Goal: Communication & Community: Answer question/provide support

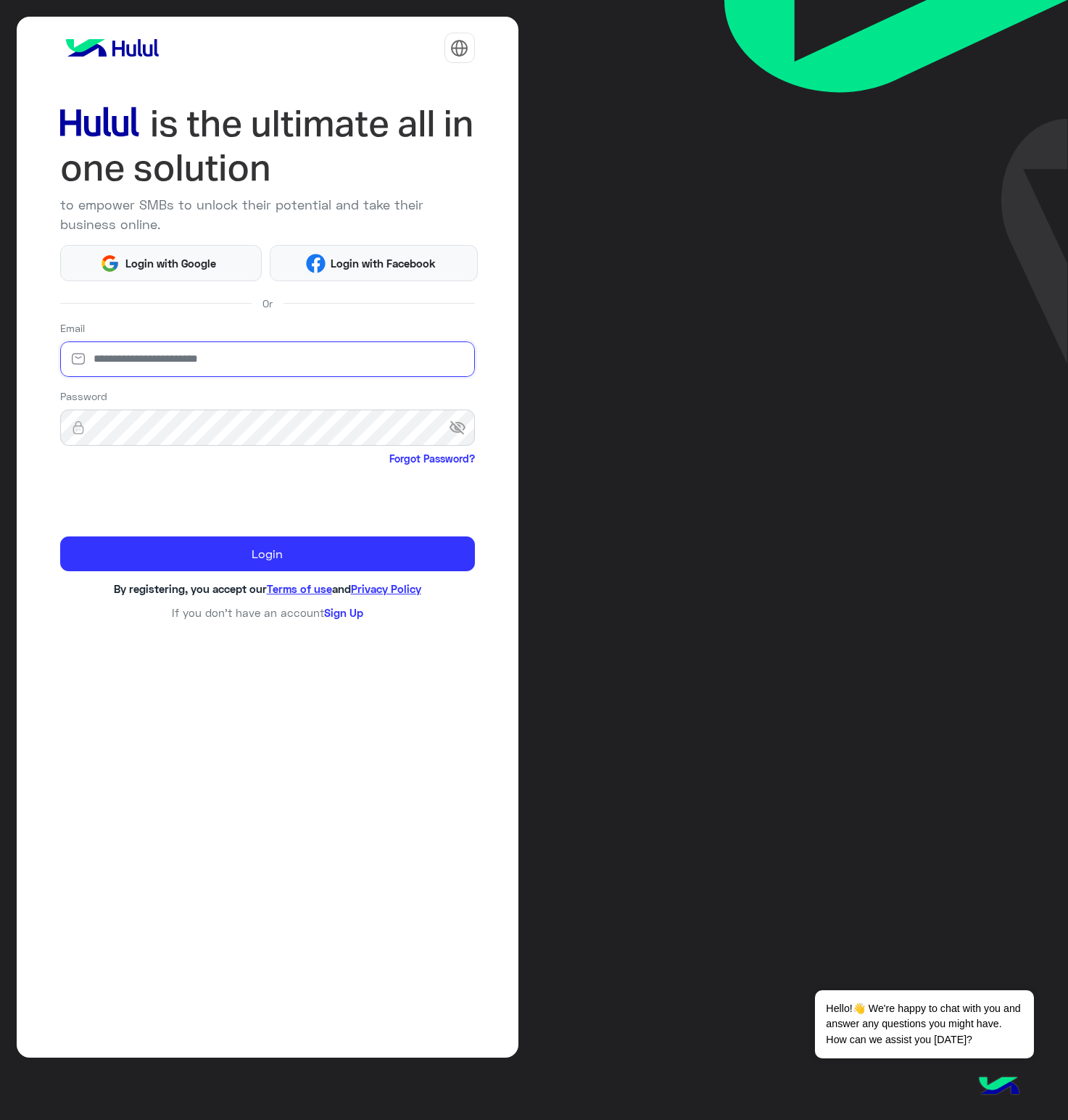
click at [129, 348] on input "email" at bounding box center [267, 360] width 415 height 36
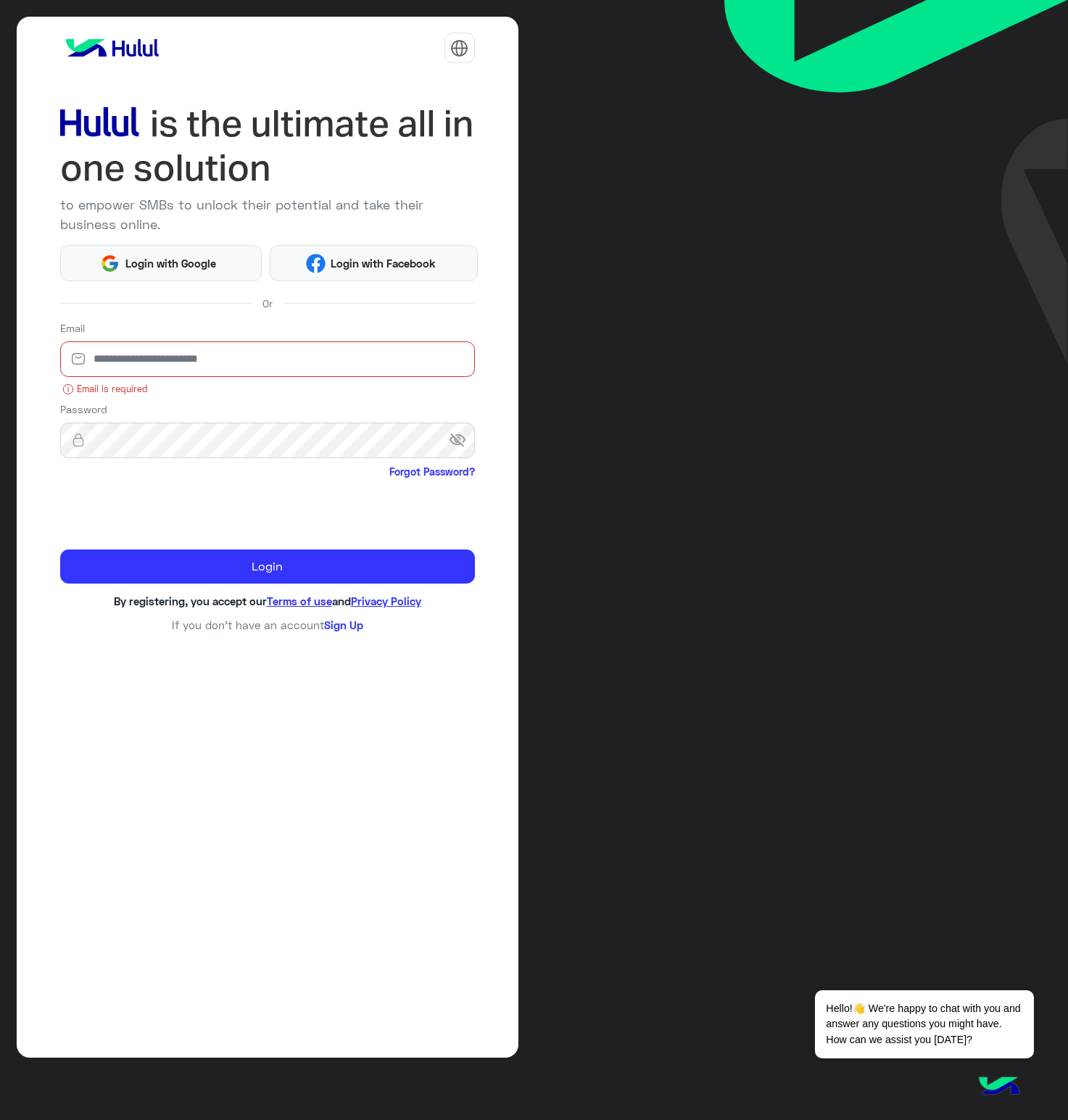
type input "**********"
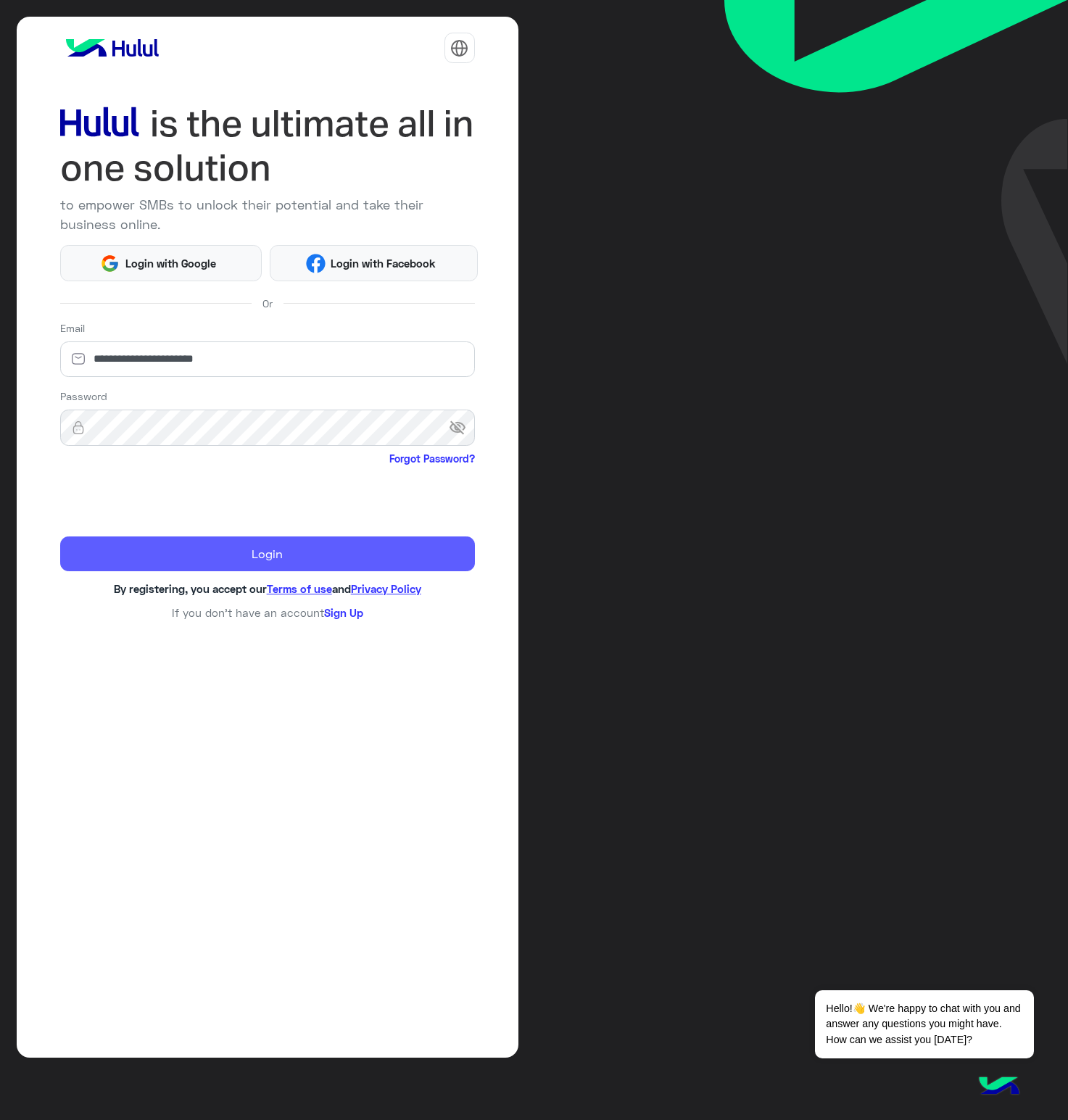
click at [137, 547] on button "Login" at bounding box center [267, 554] width 415 height 35
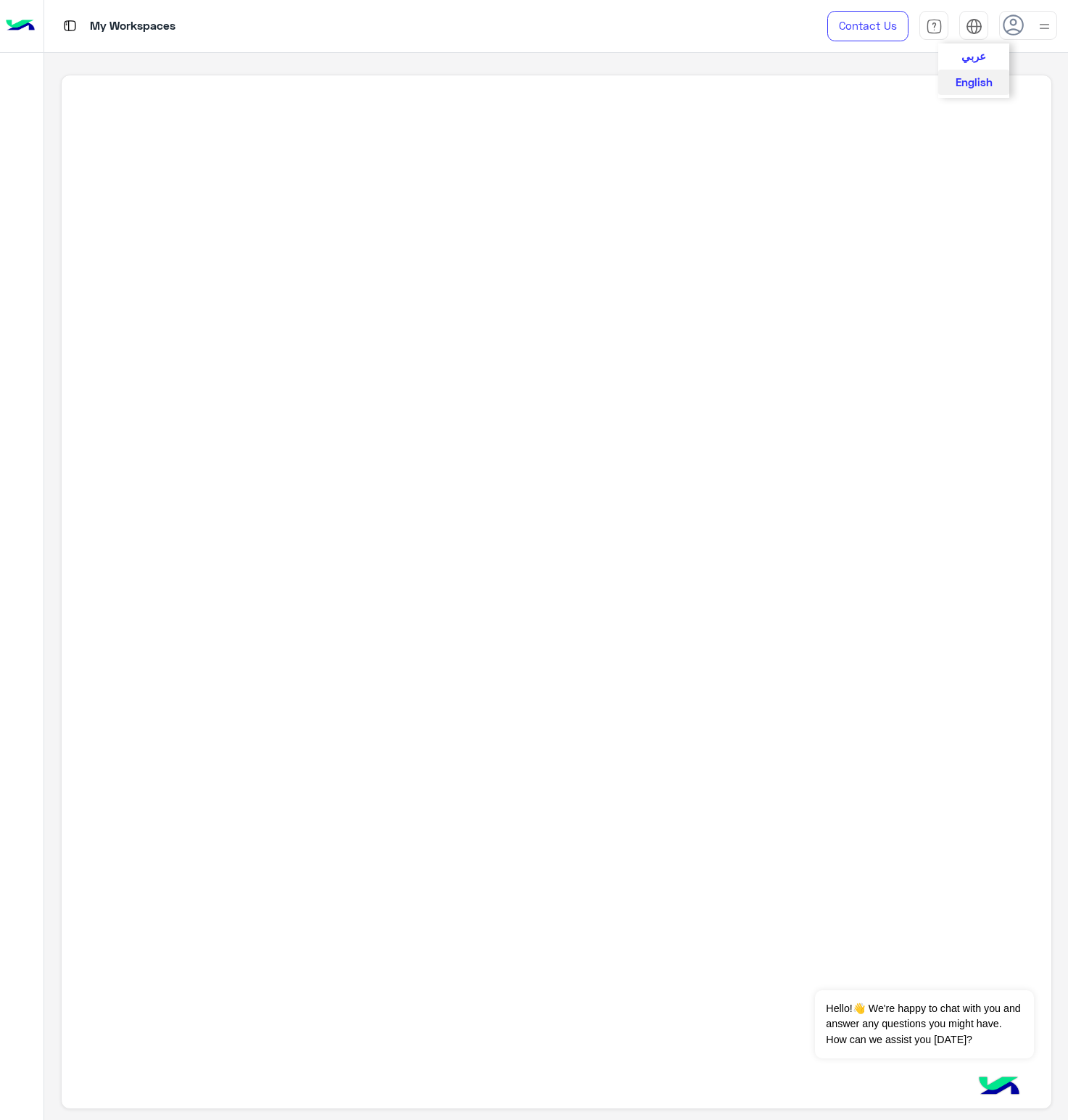
click at [978, 27] on img at bounding box center [973, 26] width 17 height 17
click at [977, 52] on span "عربي" at bounding box center [973, 55] width 25 height 13
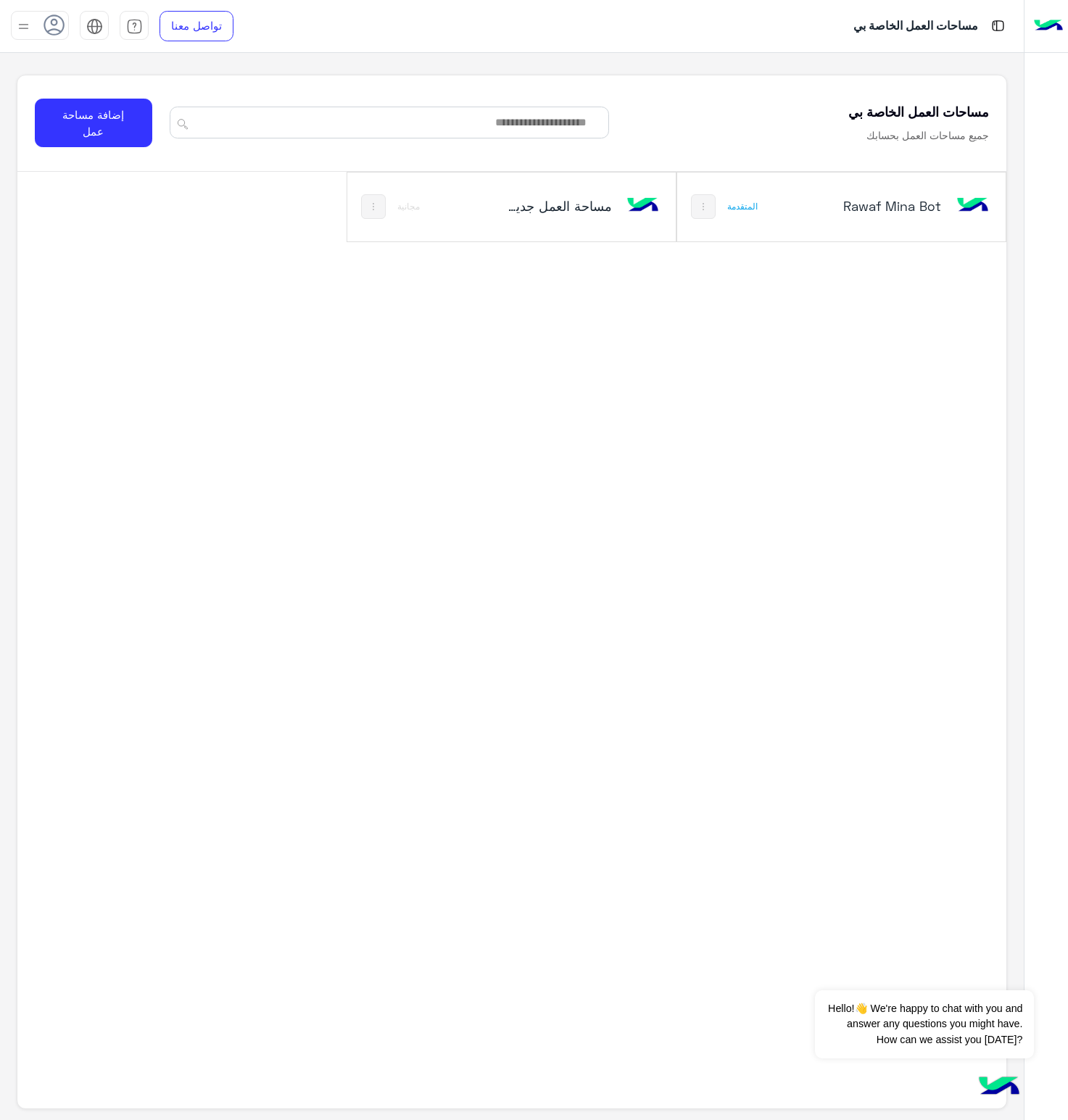
click at [824, 218] on div "Rawaf Mina Bot" at bounding box center [901, 208] width 181 height 42
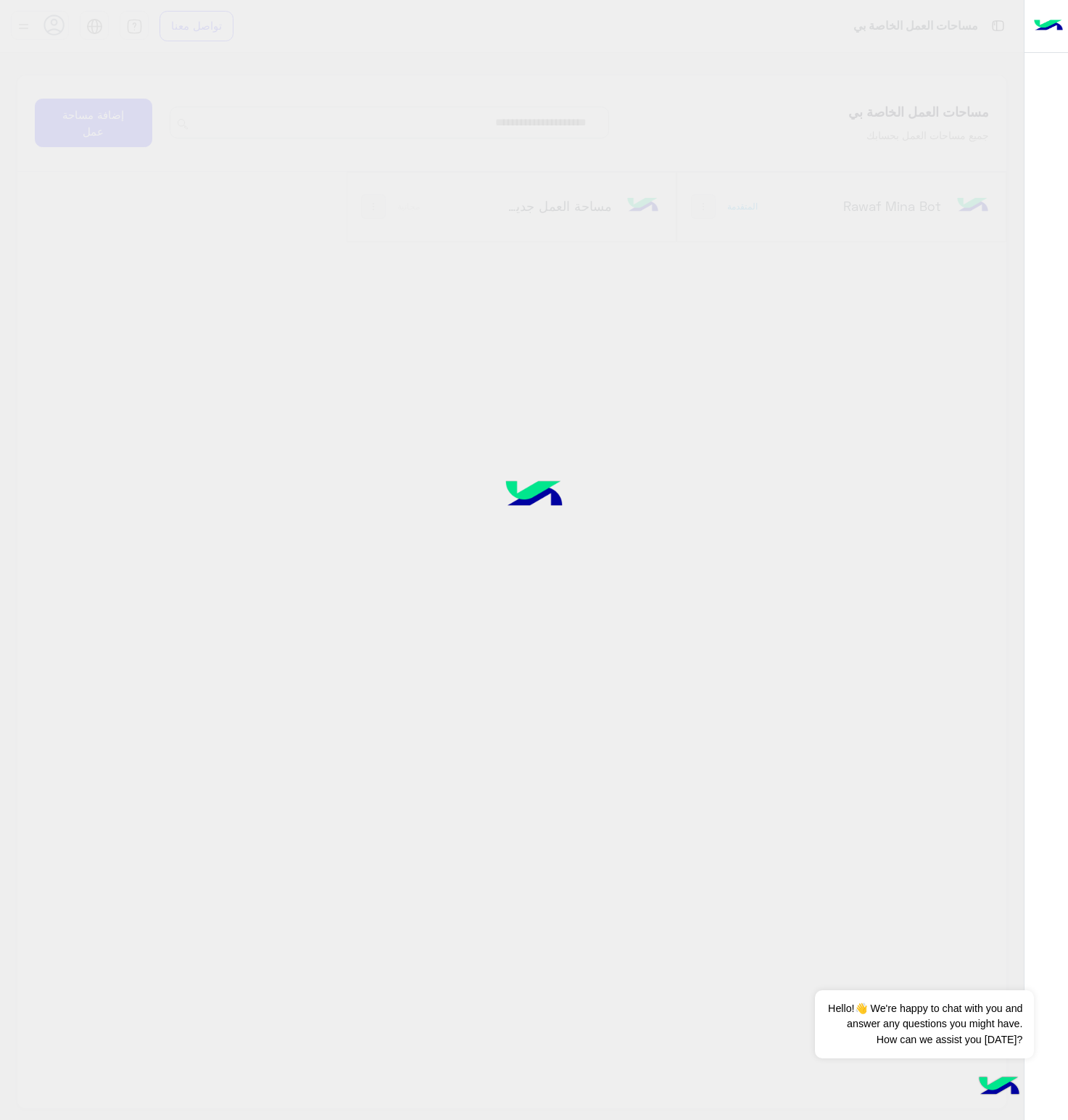
click at [824, 218] on div at bounding box center [534, 560] width 1068 height 1120
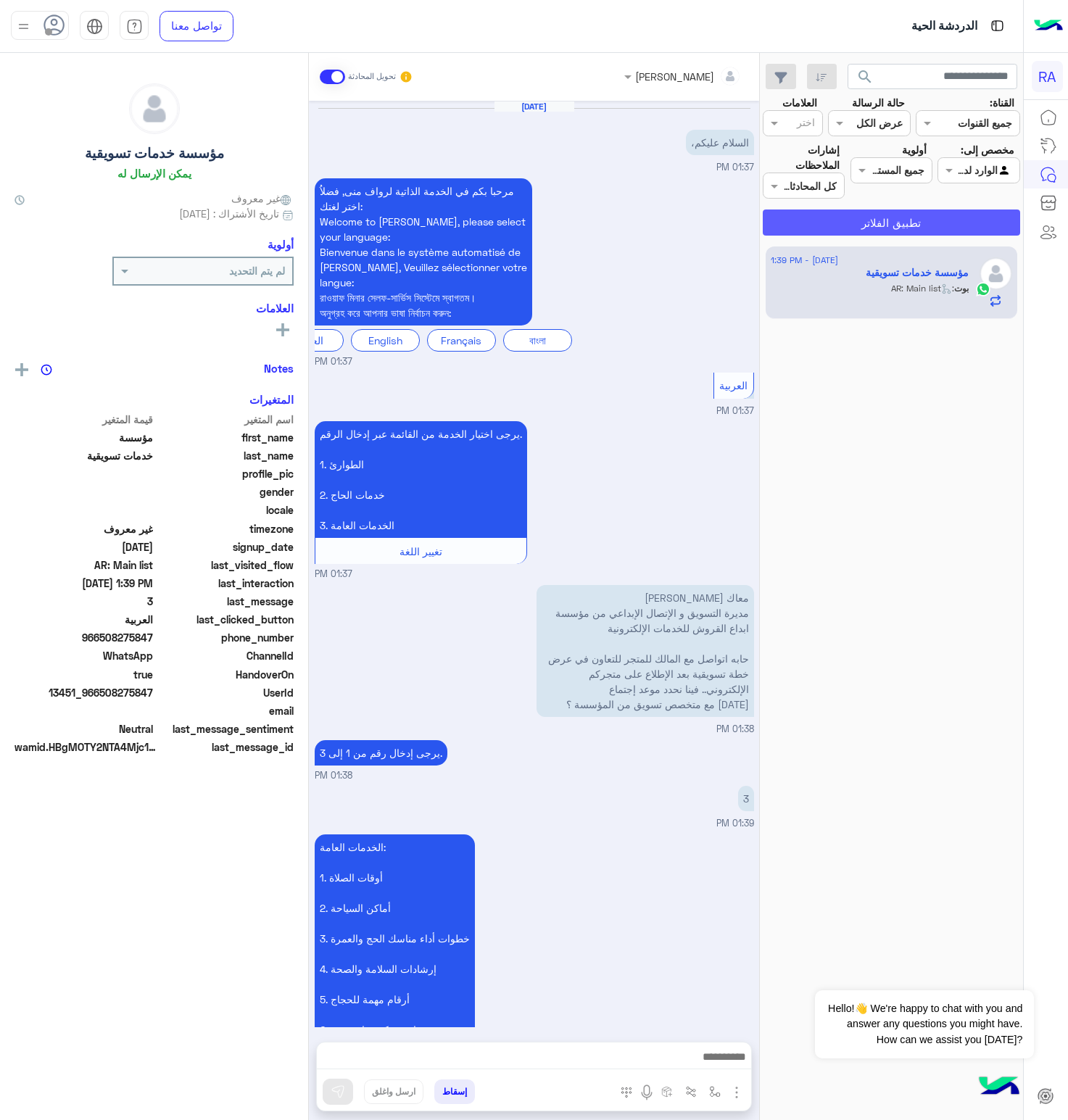
scroll to position [214, 0]
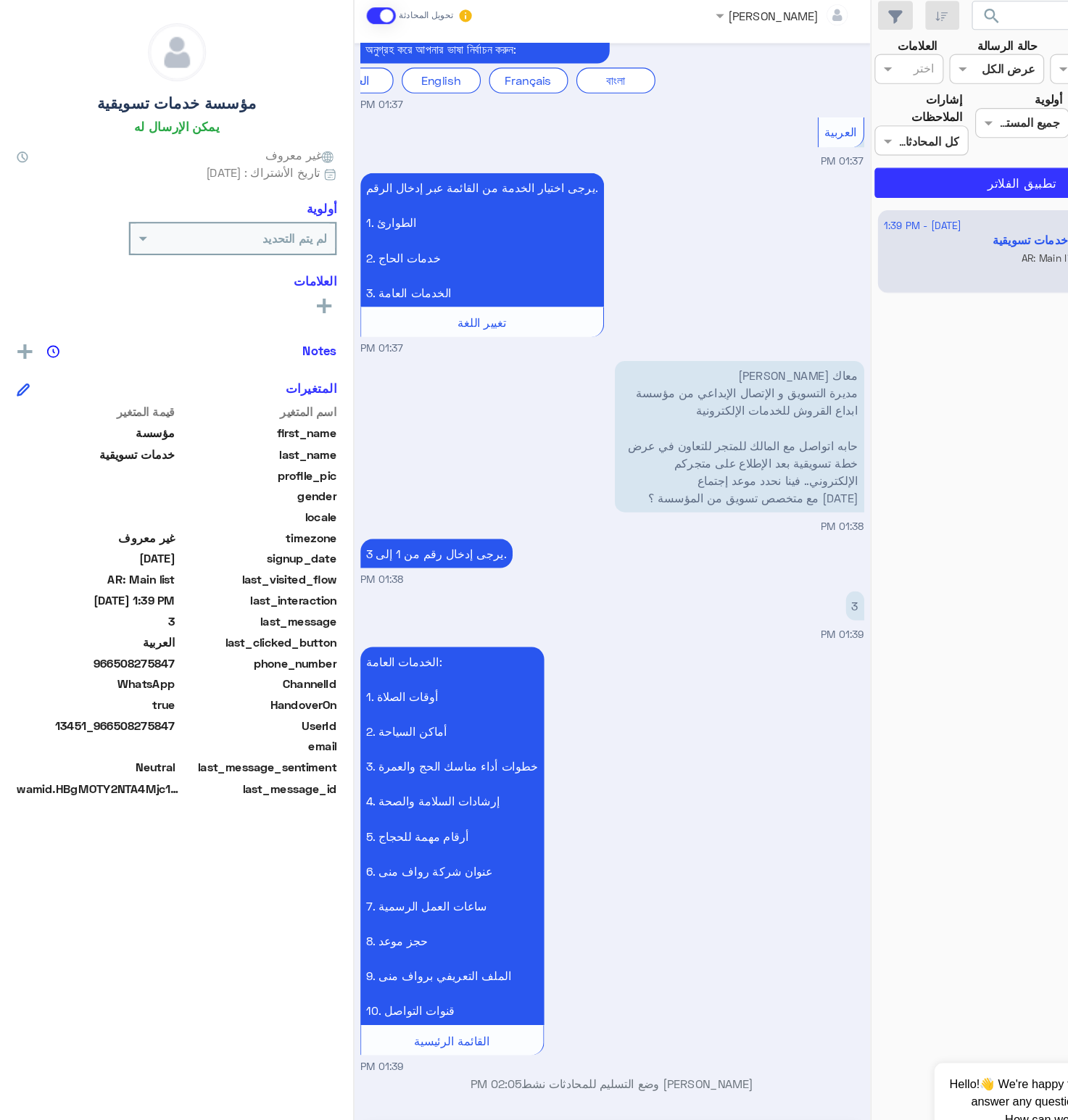
click at [115, 699] on span "13451_966508275847" at bounding box center [84, 695] width 138 height 15
click at [128, 643] on span "966508275847" at bounding box center [84, 641] width 138 height 15
copy span "966508275847"
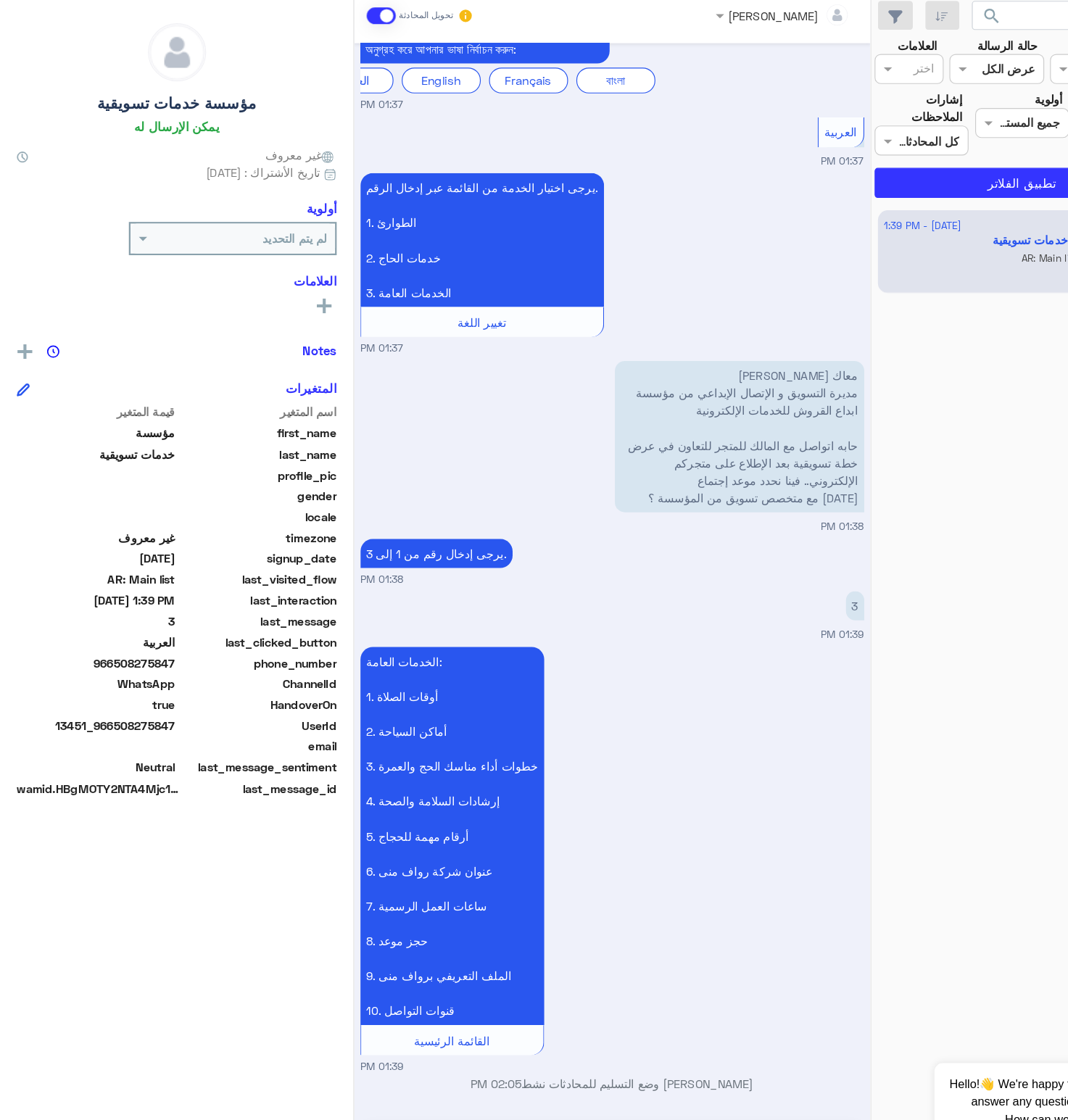
scroll to position [0, 0]
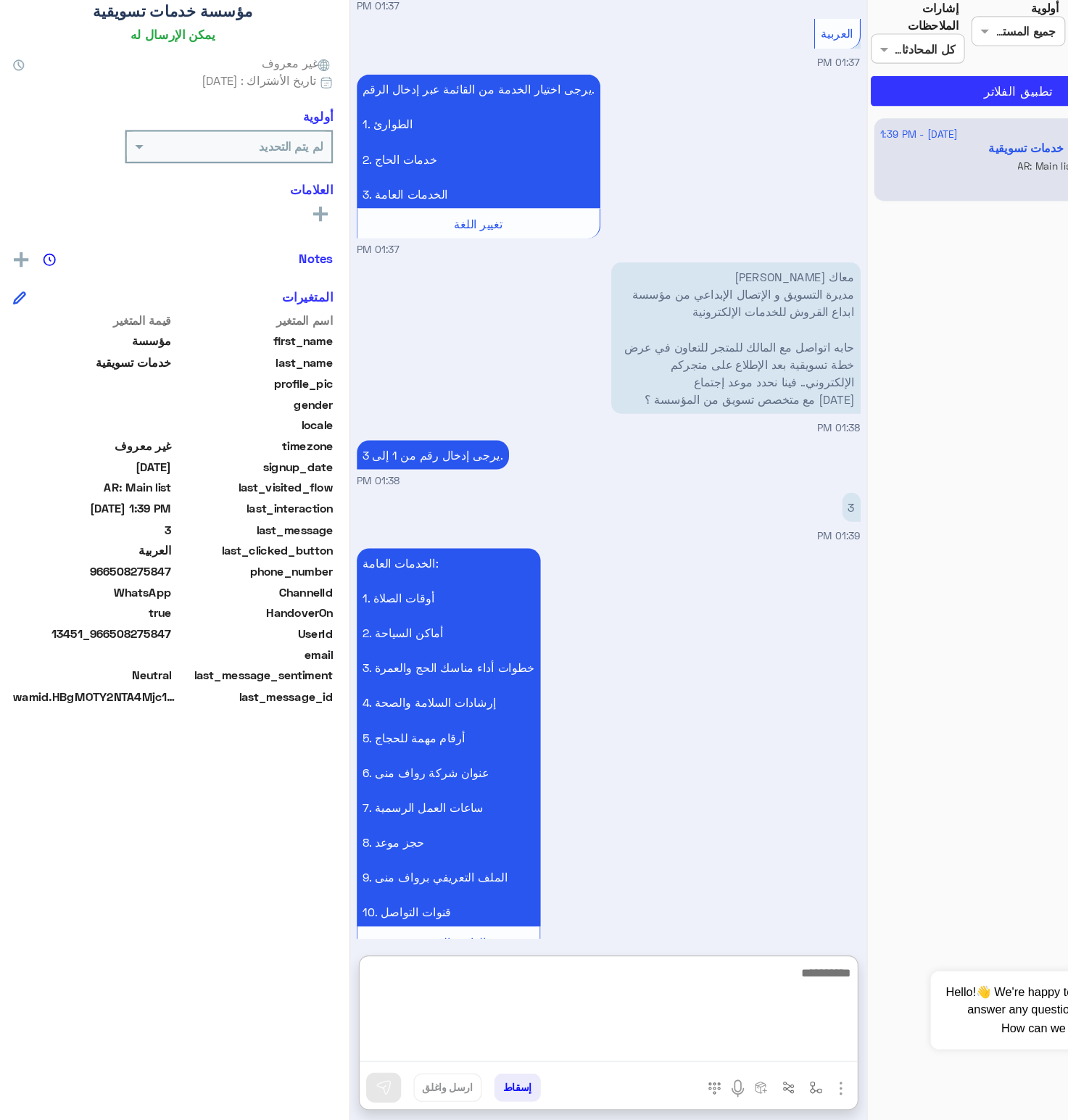
click at [489, 1046] on textarea at bounding box center [534, 1025] width 434 height 87
paste textarea "**********"
type textarea "**********"
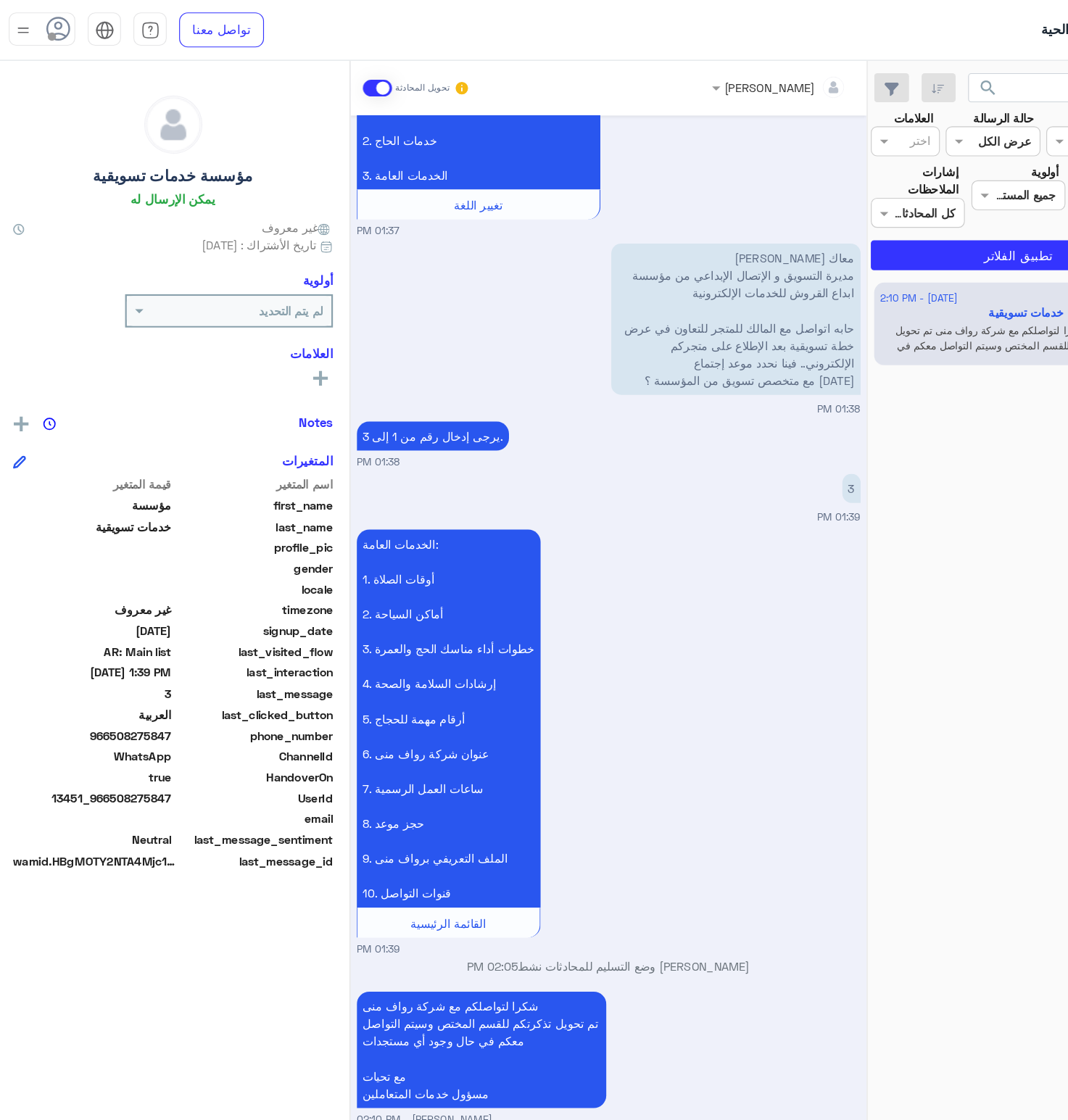
click at [326, 76] on span at bounding box center [332, 77] width 25 height 15
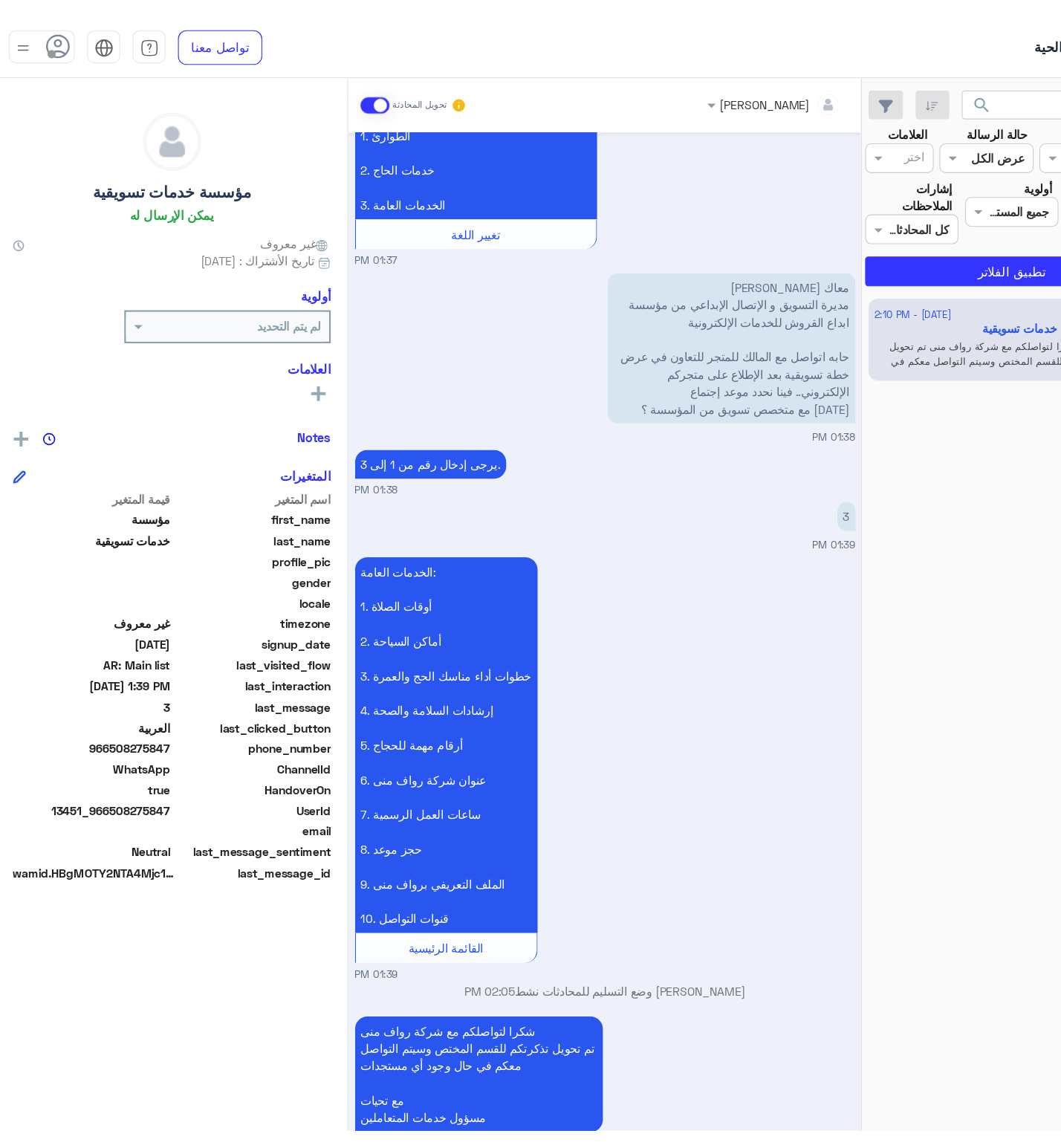
scroll to position [397, 0]
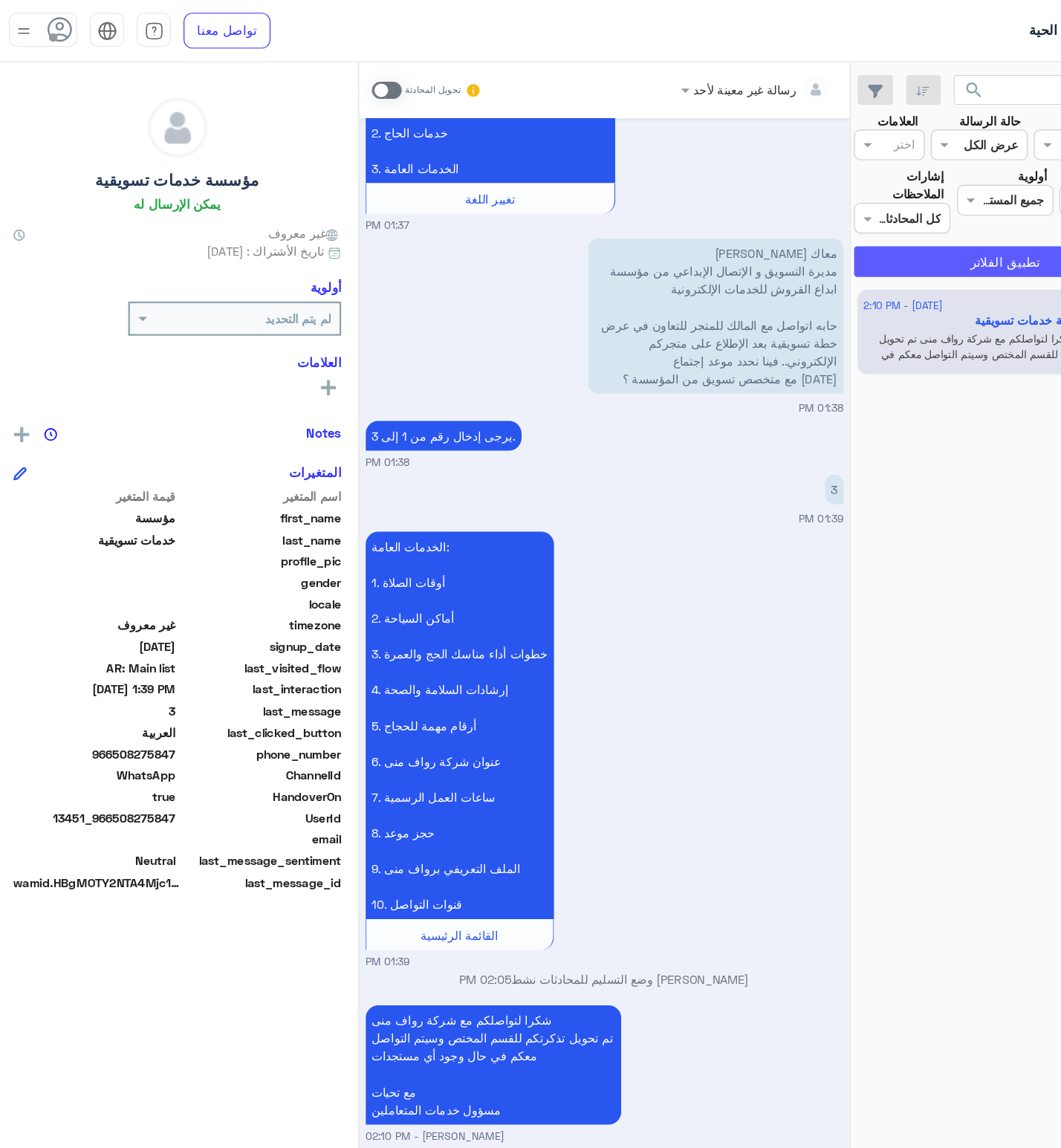
click at [852, 220] on button "تطبيق الفلاتر" at bounding box center [880, 229] width 264 height 27
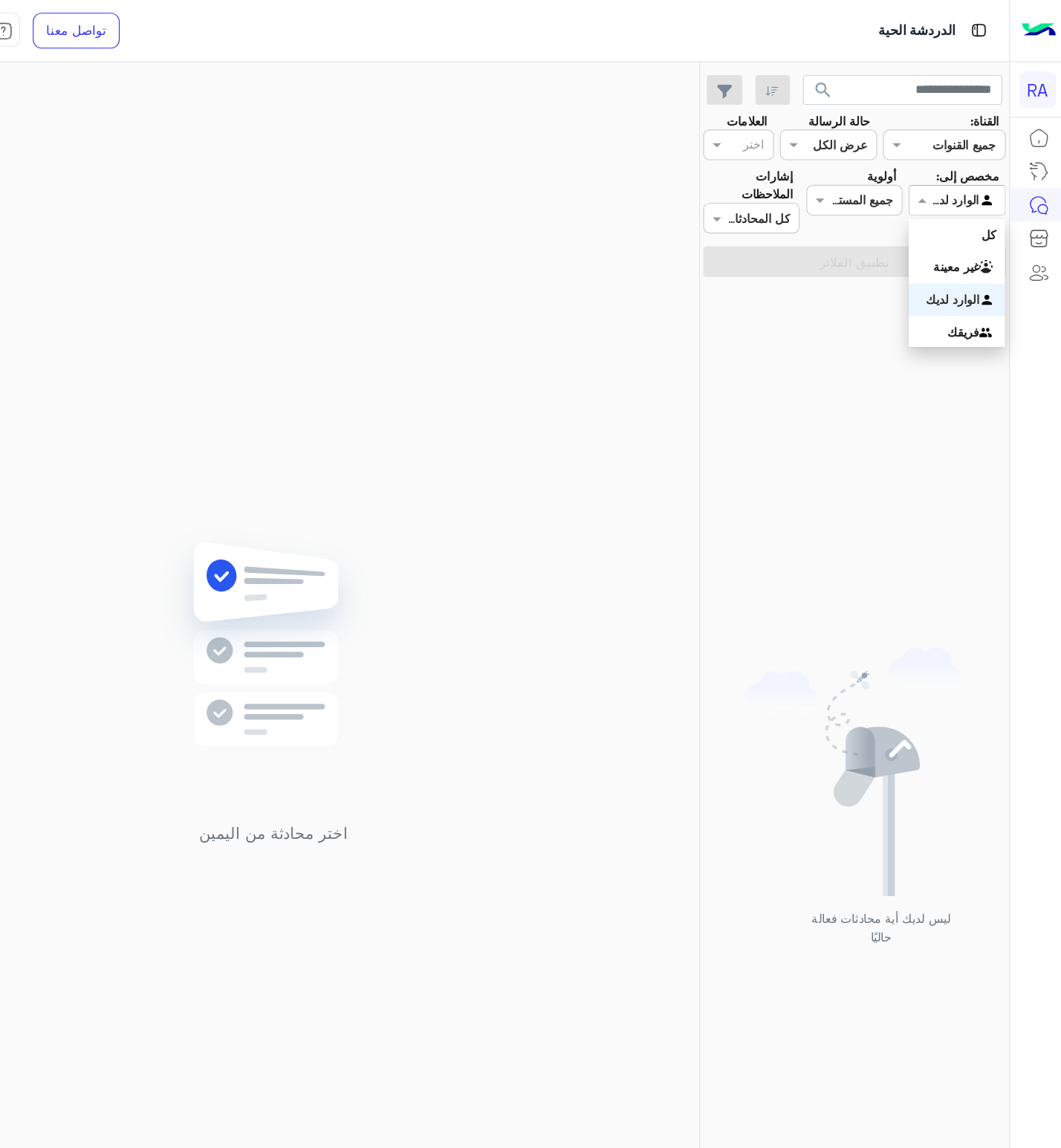
click at [989, 181] on input "text" at bounding box center [987, 175] width 34 height 16
click at [971, 223] on div "غير معينة" at bounding box center [969, 233] width 84 height 29
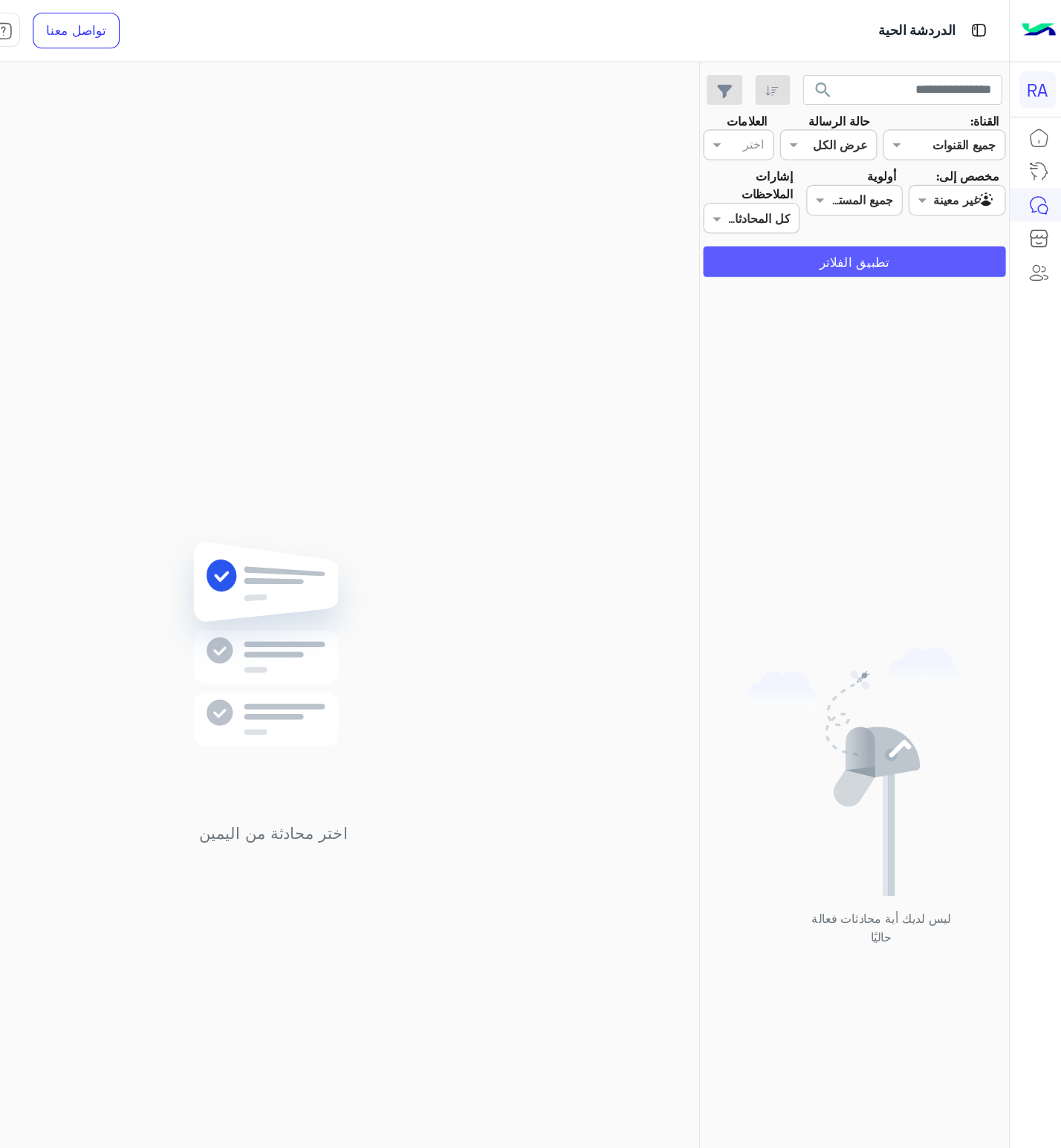
click at [971, 223] on button "تطبيق الفلاتر" at bounding box center [880, 229] width 264 height 27
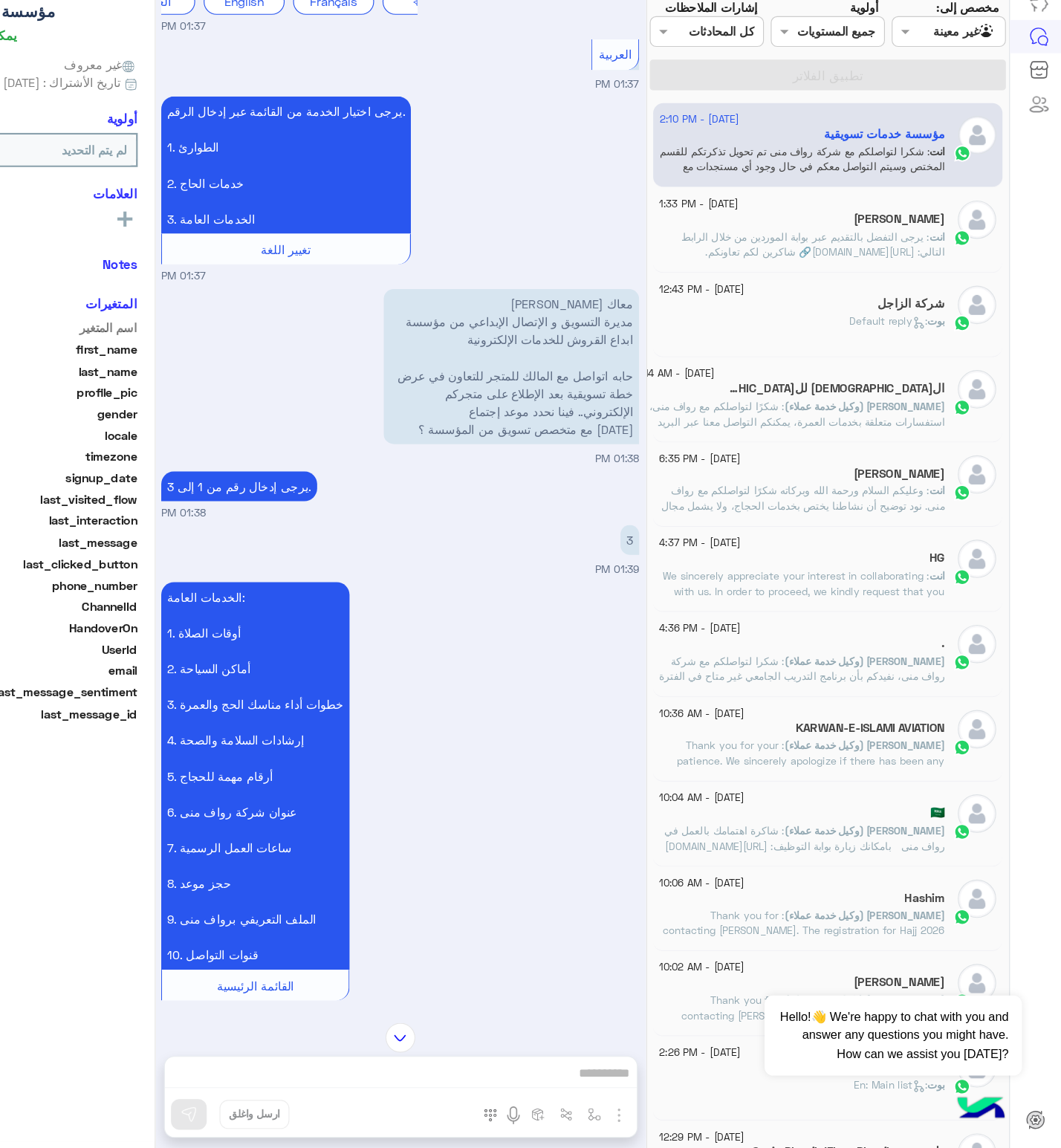
scroll to position [199, 0]
click at [814, 421] on div "شركة الزاجل" at bounding box center [834, 413] width 249 height 16
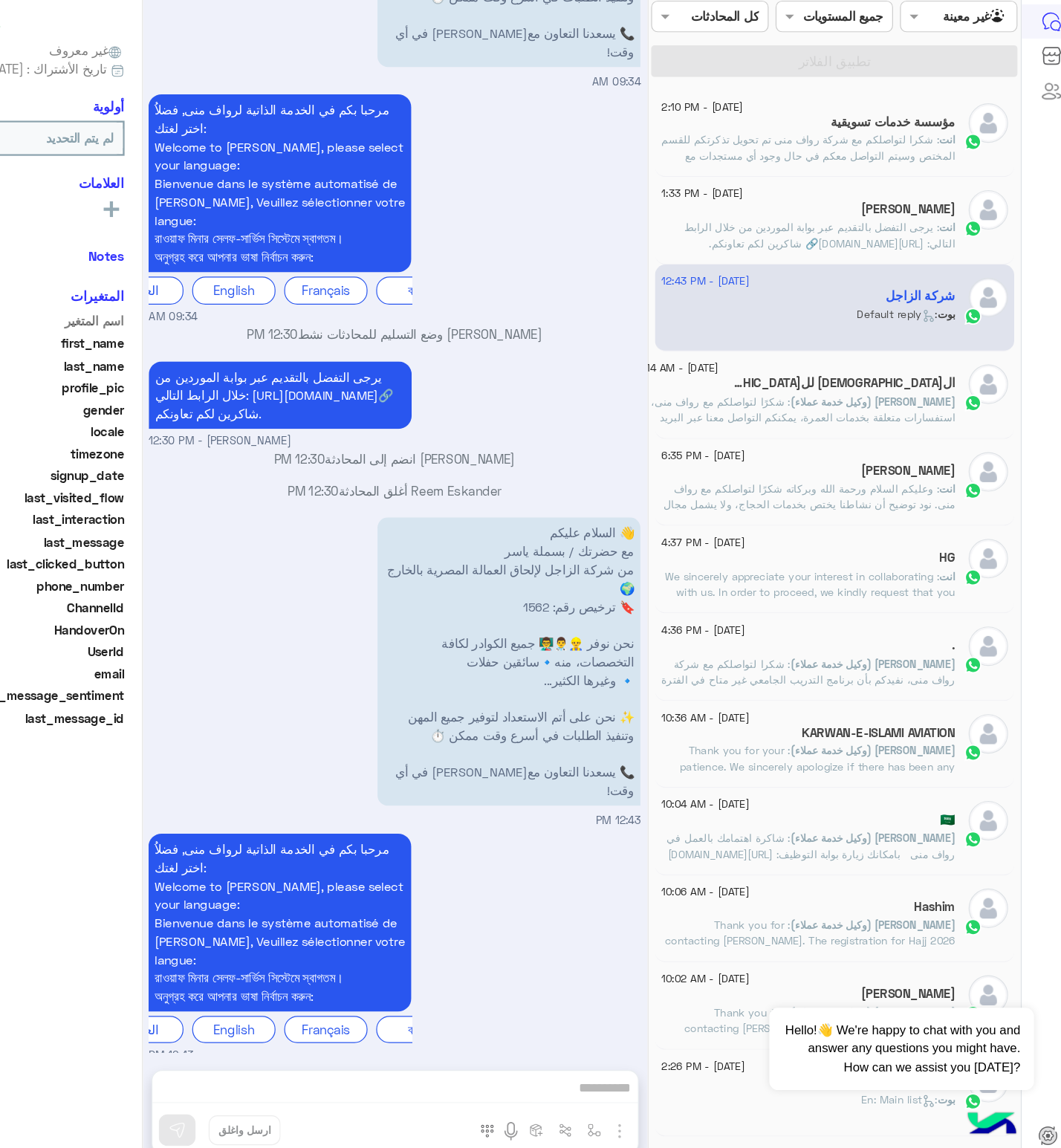
click at [887, 471] on div "[DATE] - 10:14 AM ال[DEMOGRAPHIC_DATA] للحج والعمرة [PERSON_NAME] (وكيل خدمة عم…" at bounding box center [856, 496] width 305 height 75
click at [877, 483] on h5 "ال[DEMOGRAPHIC_DATA] لل[DEMOGRAPHIC_DATA] والعمرة" at bounding box center [863, 485] width 192 height 13
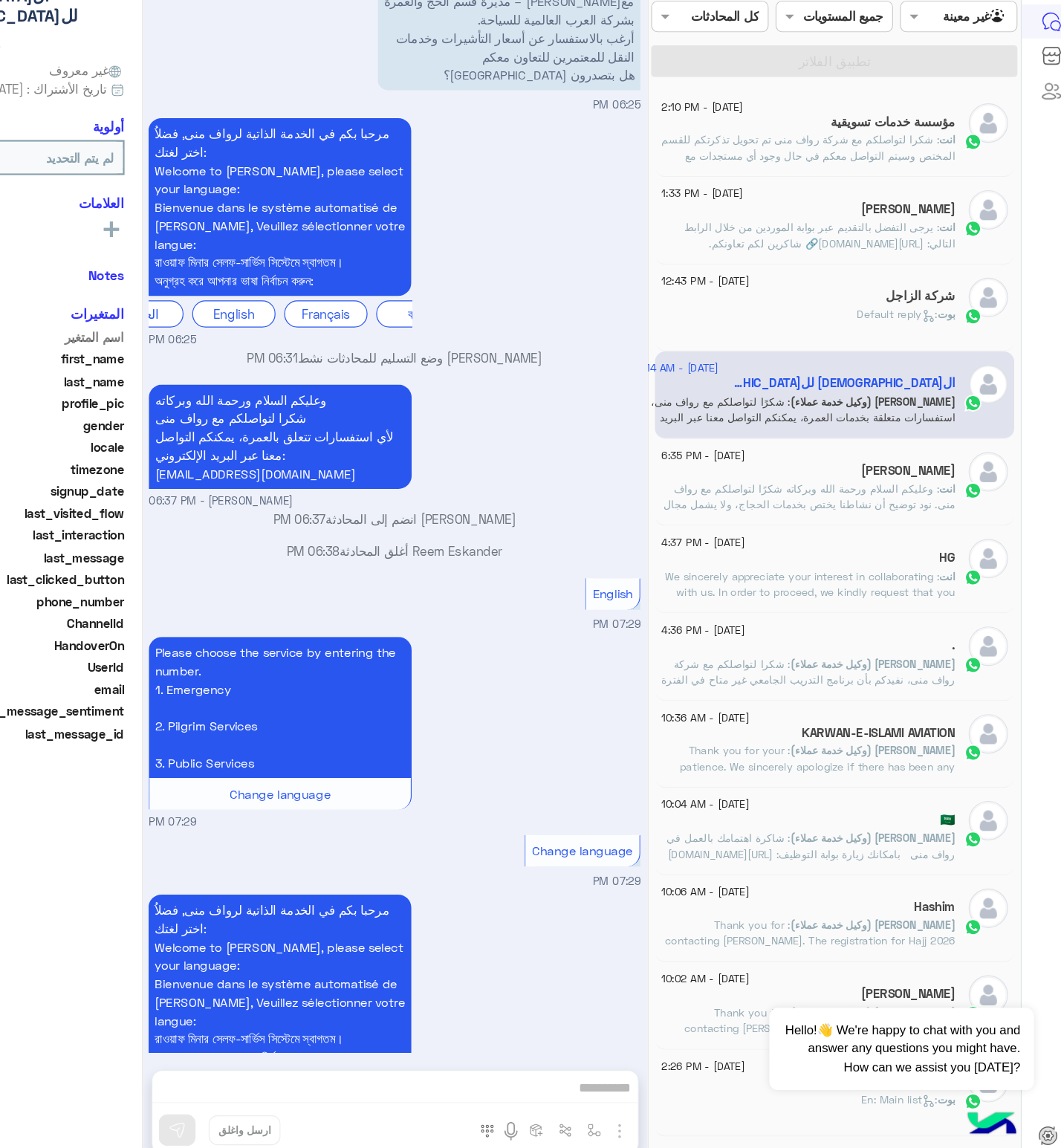
scroll to position [754, 0]
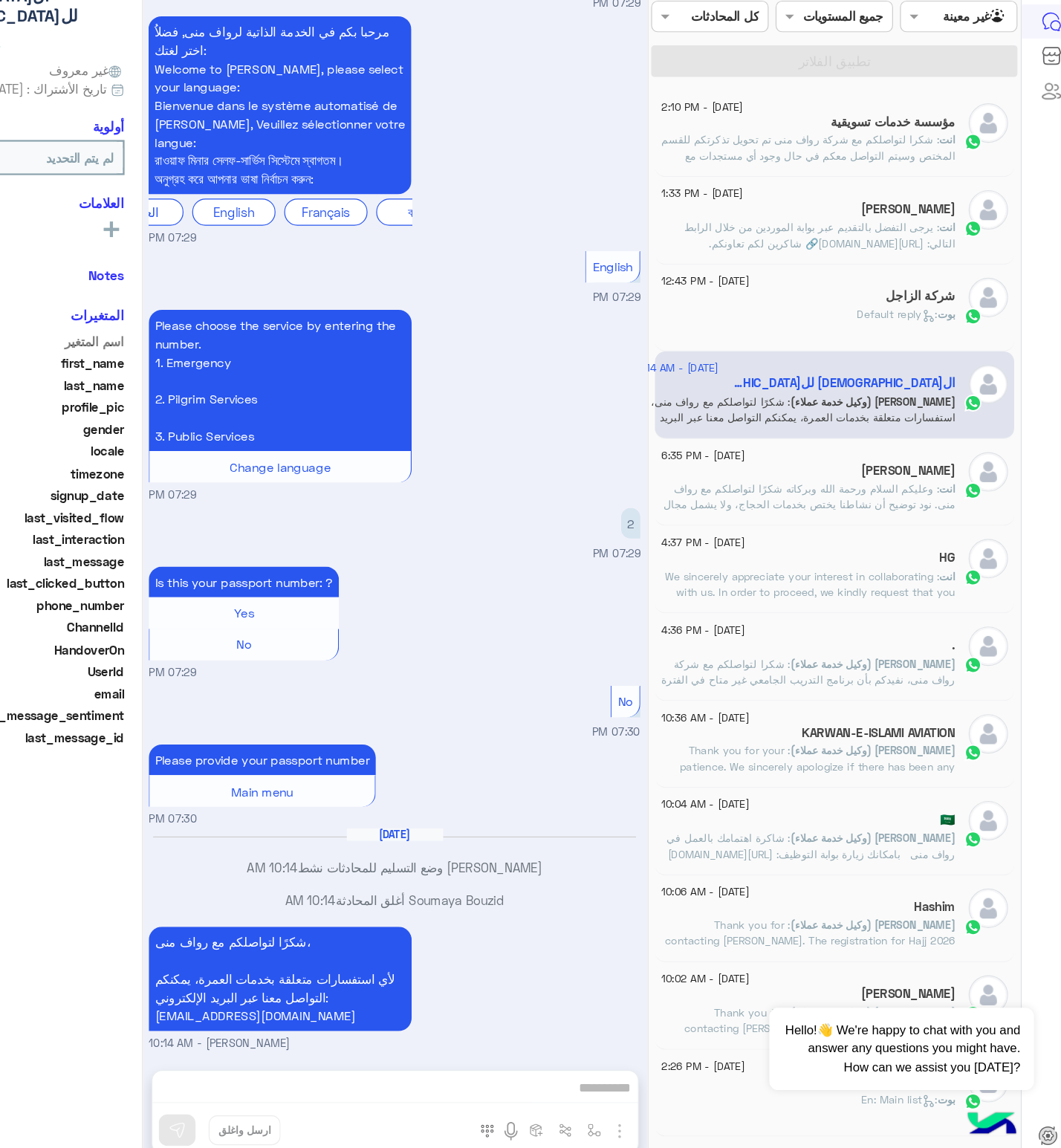
click at [816, 574] on span ": وعليكم السلام ورحمة الله وبركاته شكرًا لتواصلكم مع رواف منى. نود توضيح أن نشا…" at bounding box center [835, 595] width 247 height 52
